Goal: Information Seeking & Learning: Find specific fact

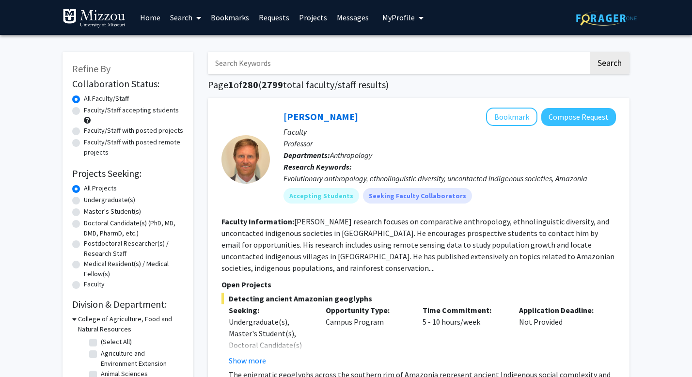
click at [349, 63] on input "Search Keywords" at bounding box center [398, 63] width 381 height 22
type input "[PERSON_NAME]"
click at [590, 52] on button "Search" at bounding box center [610, 63] width 40 height 22
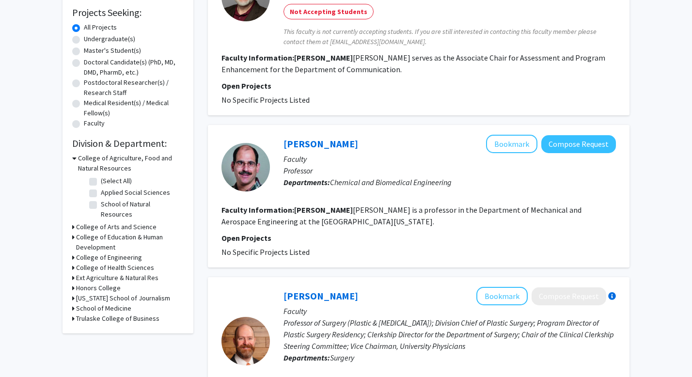
scroll to position [183, 0]
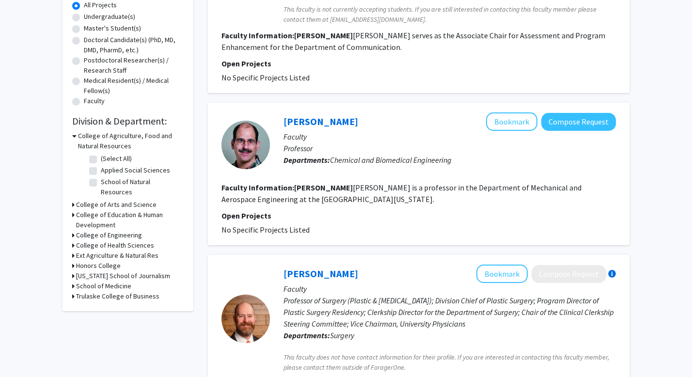
click at [121, 281] on h3 "School of Medicine" at bounding box center [103, 286] width 55 height 10
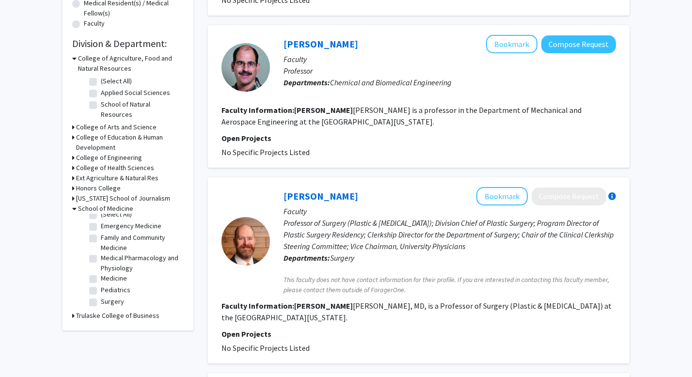
scroll to position [0, 0]
click at [101, 216] on label "(Select All)" at bounding box center [116, 221] width 31 height 10
click at [101, 216] on input "(Select All)" at bounding box center [104, 219] width 6 height 6
checkbox input "true"
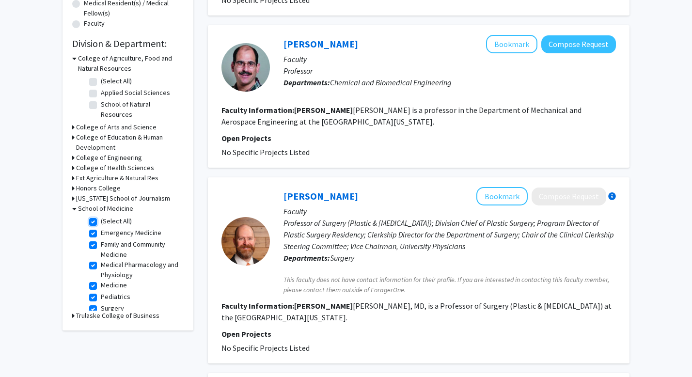
checkbox input "true"
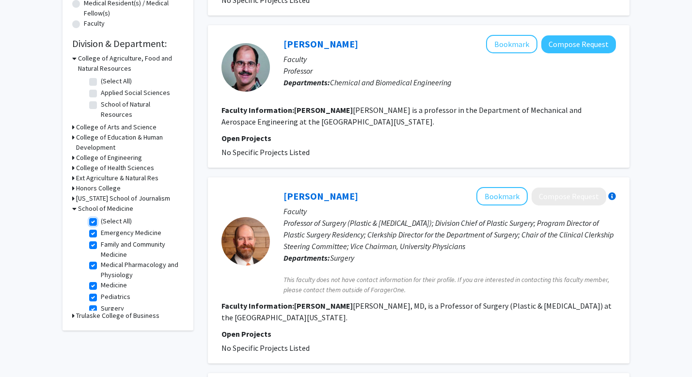
checkbox input "true"
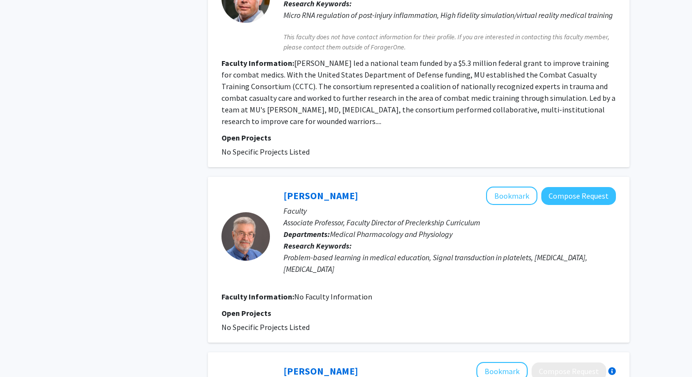
scroll to position [533, 0]
